Goal: Information Seeking & Learning: Learn about a topic

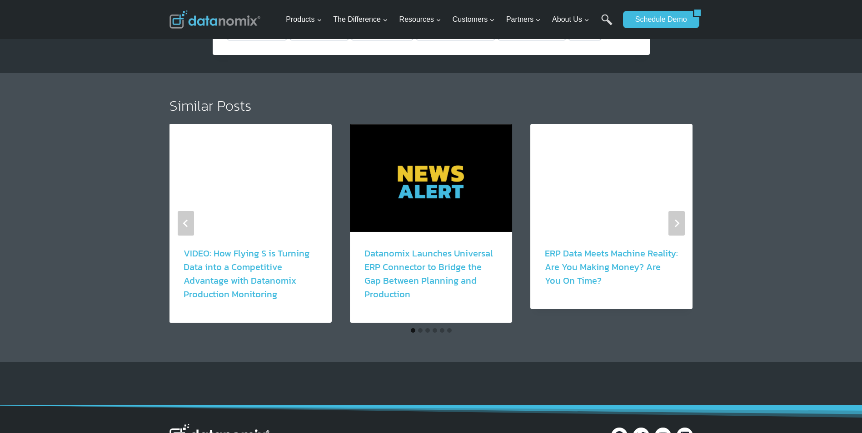
scroll to position [818, 0]
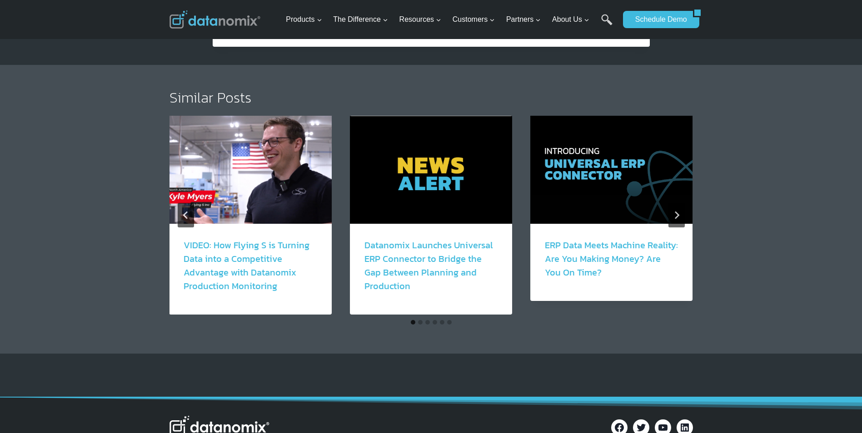
click at [243, 274] on link "VIDEO: How Flying S is Turning Data into a Competitive Advantage with Datanomix…" at bounding box center [247, 266] width 126 height 55
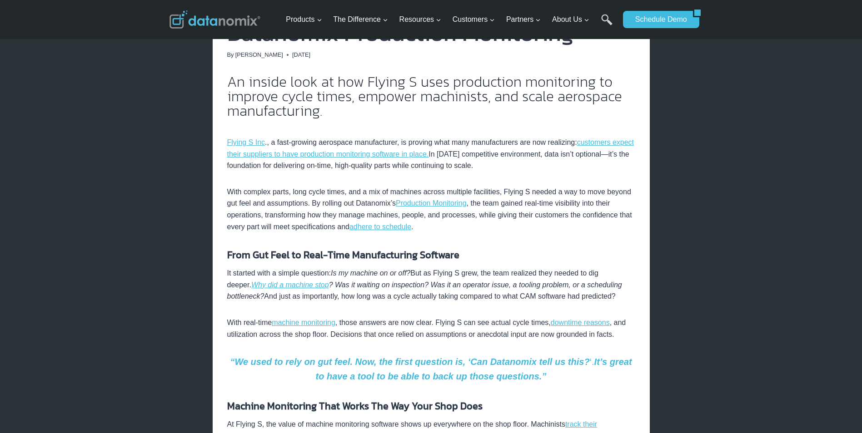
scroll to position [227, 0]
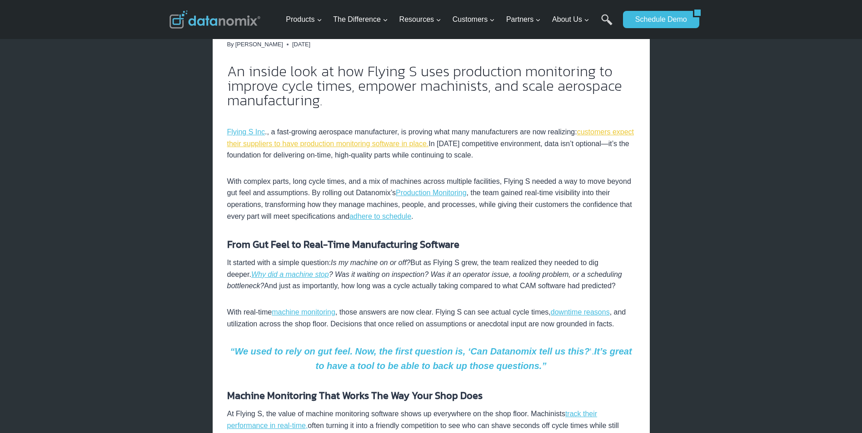
click at [303, 144] on link "customers expect their suppliers to have production monitoring software in plac…" at bounding box center [430, 138] width 407 height 20
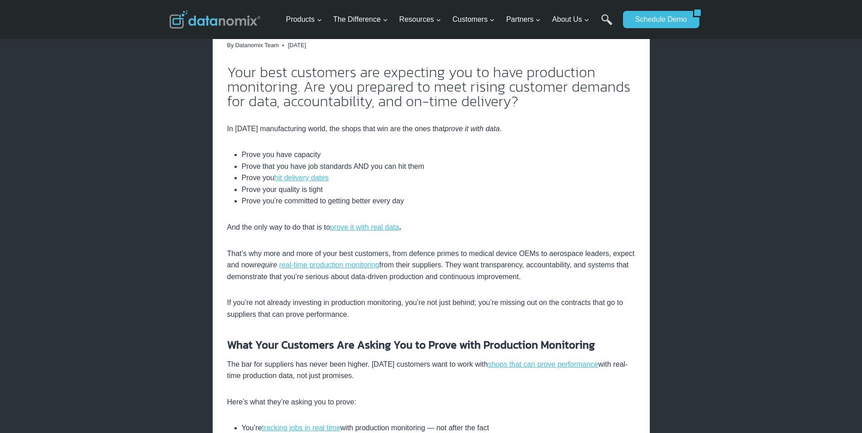
scroll to position [227, 0]
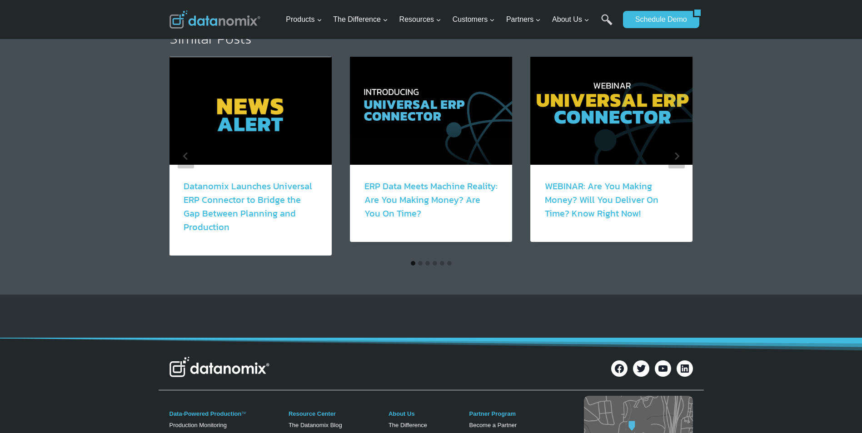
scroll to position [1823, 0]
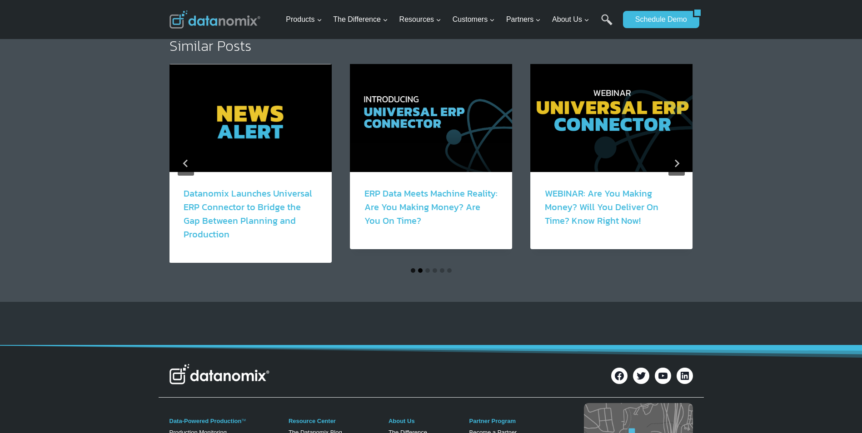
click at [419, 272] on button "Go to slide 2" at bounding box center [420, 271] width 5 height 5
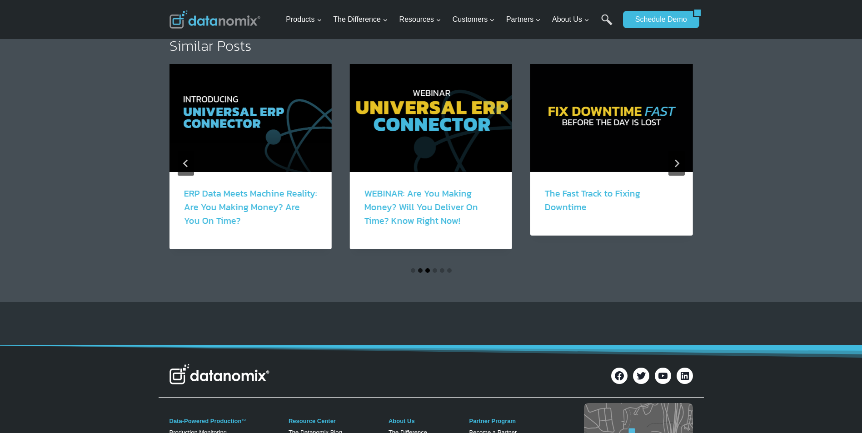
click at [426, 272] on button "Go to slide 3" at bounding box center [427, 271] width 5 height 5
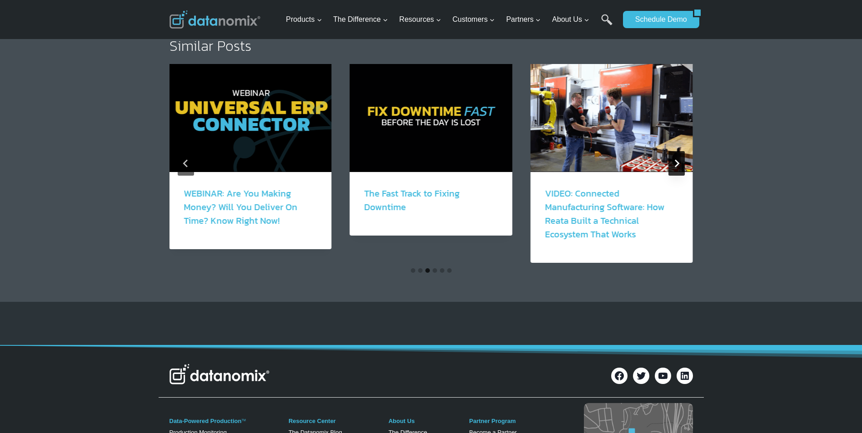
click at [675, 163] on icon "Next" at bounding box center [676, 163] width 8 height 8
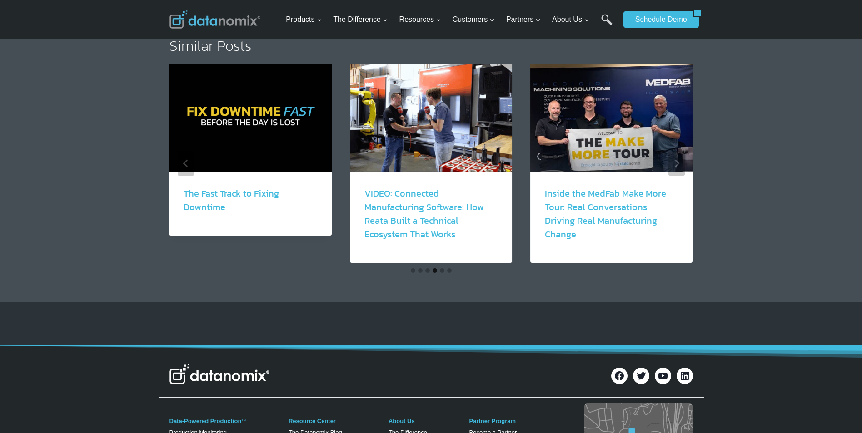
drag, startPoint x: 645, startPoint y: 349, endPoint x: 658, endPoint y: 349, distance: 12.7
click at [658, 349] on div "Facebook Twitter YouTube LinkedIn" at bounding box center [431, 370] width 545 height 48
click at [408, 123] on img "5 of 6" at bounding box center [431, 118] width 162 height 108
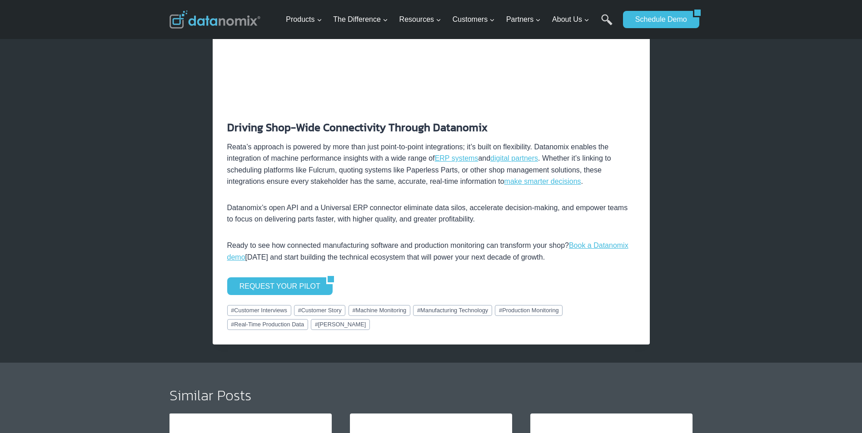
scroll to position [1636, 0]
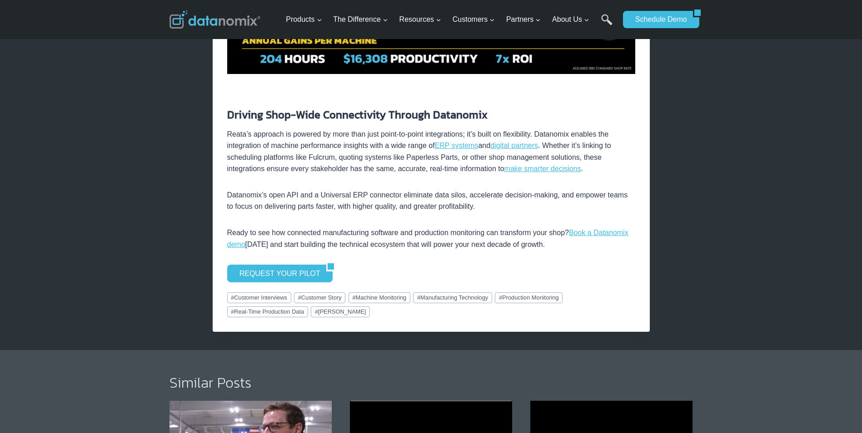
click at [384, 129] on p "Reata’s approach is powered by more than just point-to-point integrations; it’s…" at bounding box center [431, 152] width 408 height 46
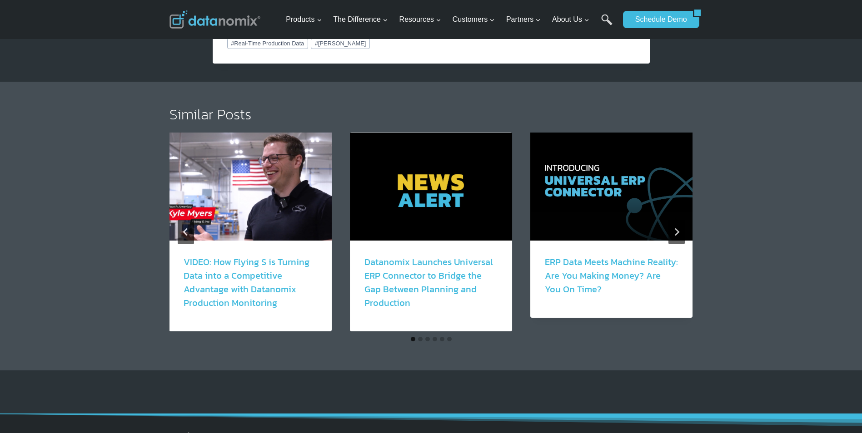
scroll to position [1908, 0]
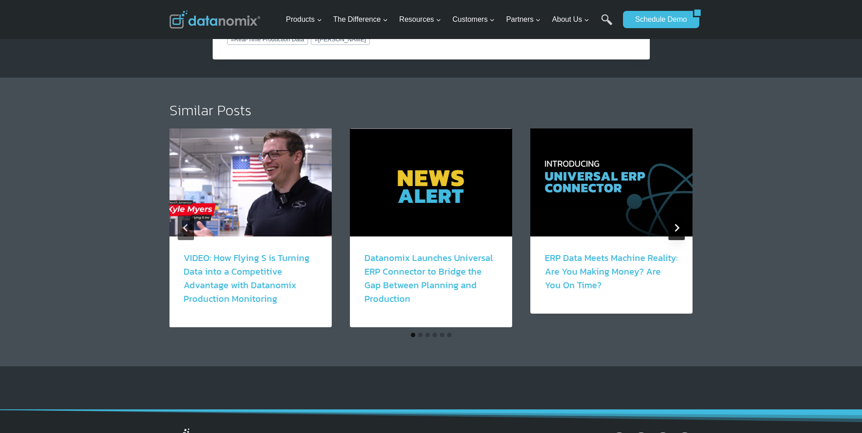
click at [677, 224] on icon "Next" at bounding box center [677, 228] width 5 height 8
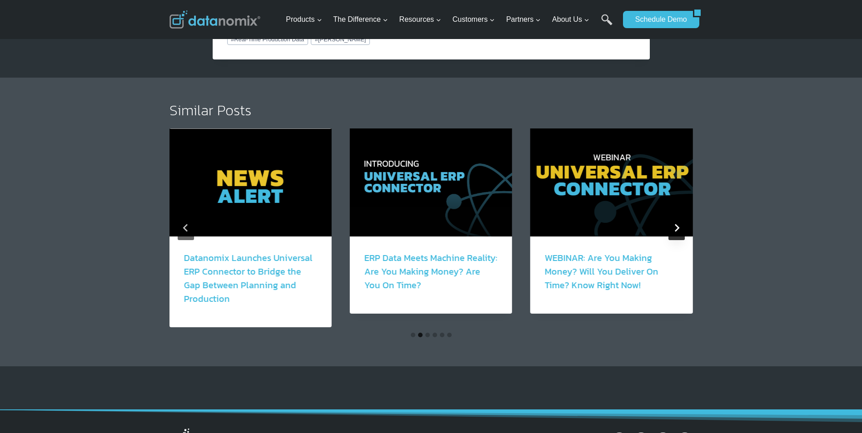
click at [677, 224] on icon "Next" at bounding box center [677, 228] width 5 height 8
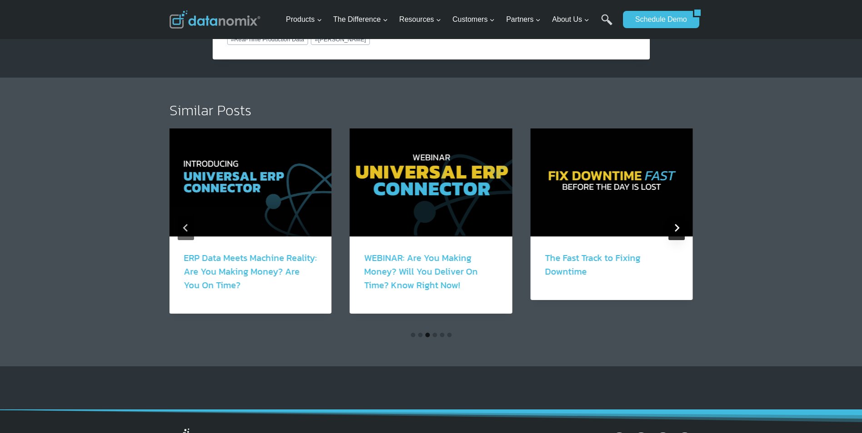
click at [677, 224] on icon "Next" at bounding box center [677, 228] width 5 height 8
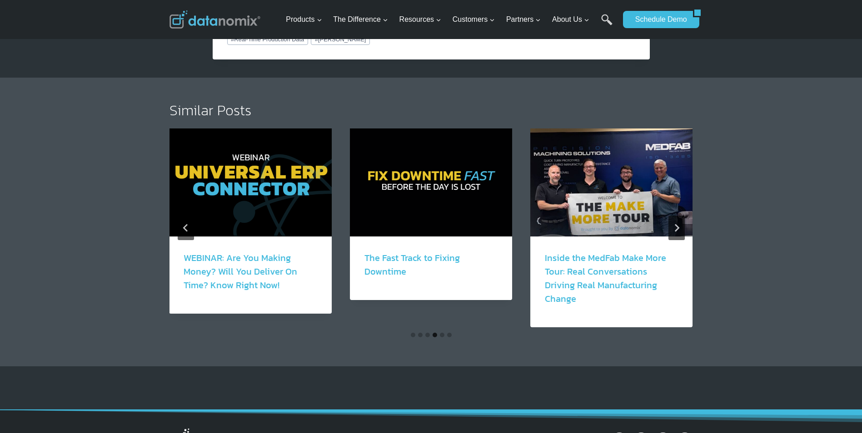
click at [401, 154] on img "5 of 6" at bounding box center [431, 183] width 162 height 108
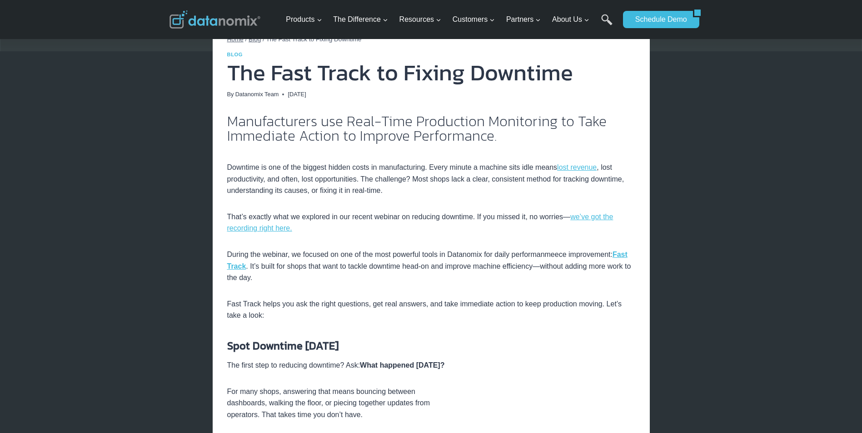
scroll to position [136, 0]
